Goal: Find contact information: Find contact information

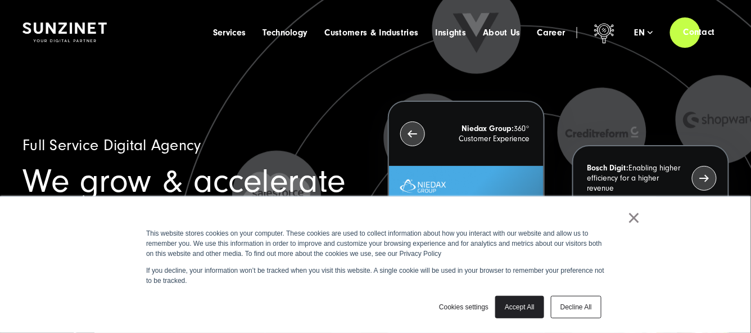
click at [631, 218] on link "×" at bounding box center [634, 218] width 13 height 10
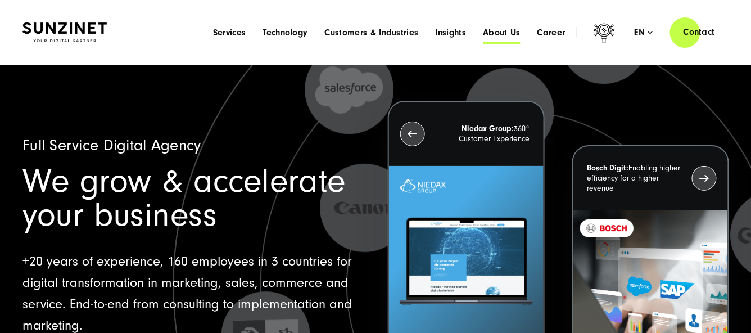
click at [497, 28] on span "About Us" at bounding box center [502, 32] width 38 height 11
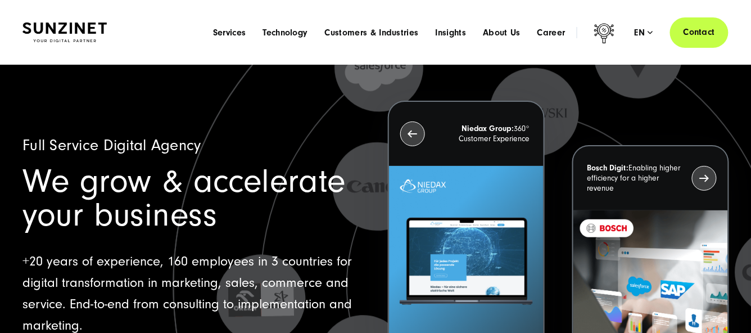
click at [715, 30] on link "Contact" at bounding box center [699, 32] width 58 height 32
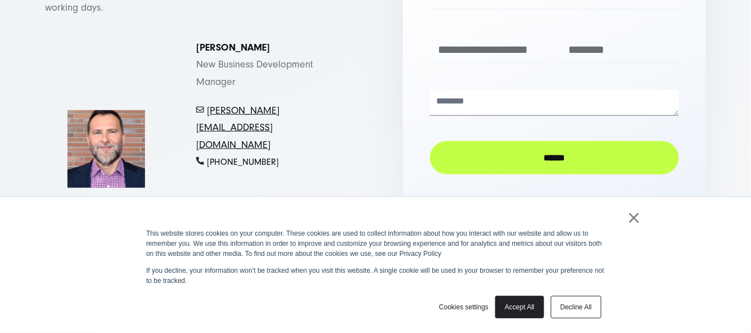
scroll to position [224, 0]
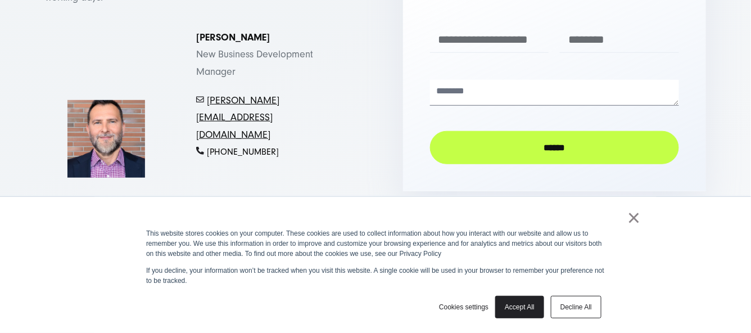
click at [641, 218] on link "×" at bounding box center [634, 218] width 13 height 10
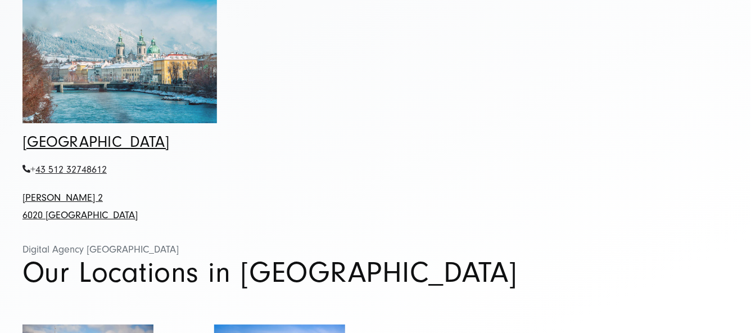
scroll to position [1068, 0]
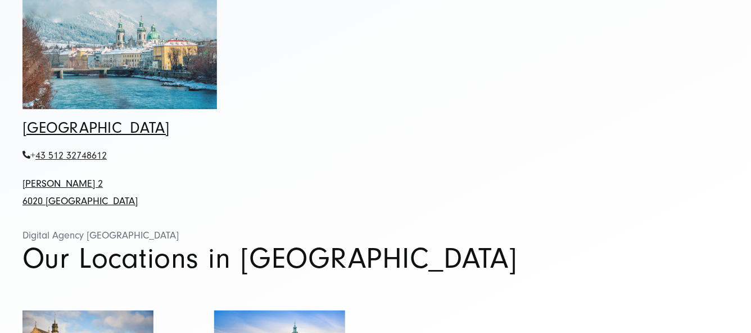
drag, startPoint x: 135, startPoint y: 151, endPoint x: 0, endPoint y: 146, distance: 135.1
click at [0, 146] on div "Innsbruck + 43 512 32748612 Eduard-Bodem-Gasse 2 6020 Innsbruck Digital Agency …" at bounding box center [120, 182] width 240 height 124
copy link "[PERSON_NAME] 2"
